Goal: Navigation & Orientation: Find specific page/section

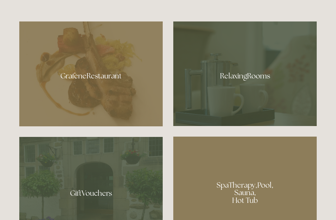
scroll to position [353, 0]
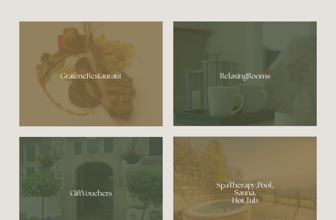
click at [76, 90] on div at bounding box center [90, 73] width 143 height 105
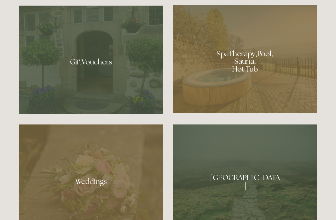
scroll to position [484, 0]
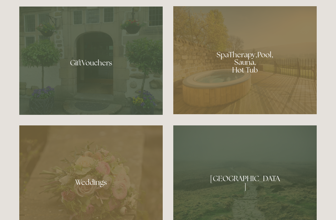
click at [252, 86] on div at bounding box center [244, 60] width 143 height 108
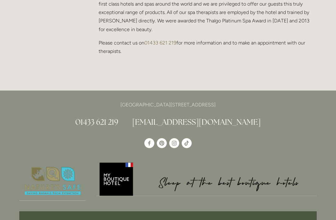
scroll to position [651, 0]
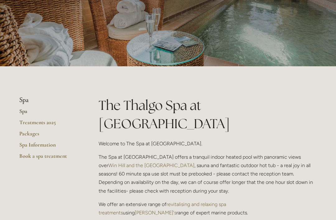
scroll to position [0, 0]
